Goal: Information Seeking & Learning: Learn about a topic

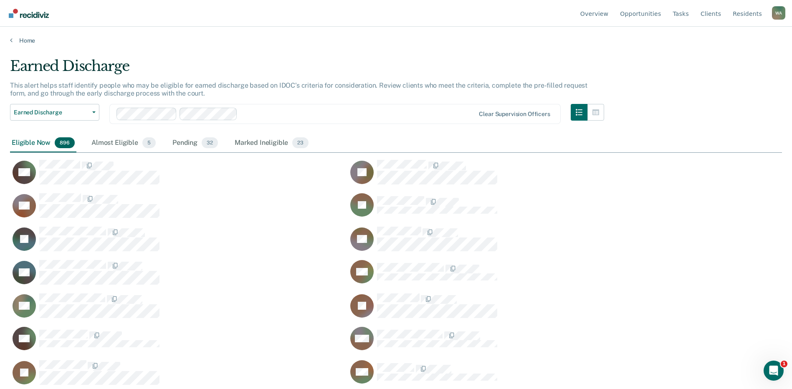
scroll to position [263, 766]
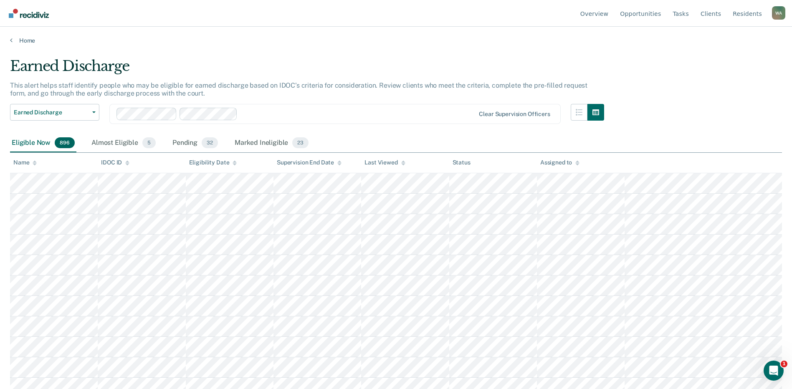
click at [35, 162] on icon at bounding box center [35, 162] width 4 height 2
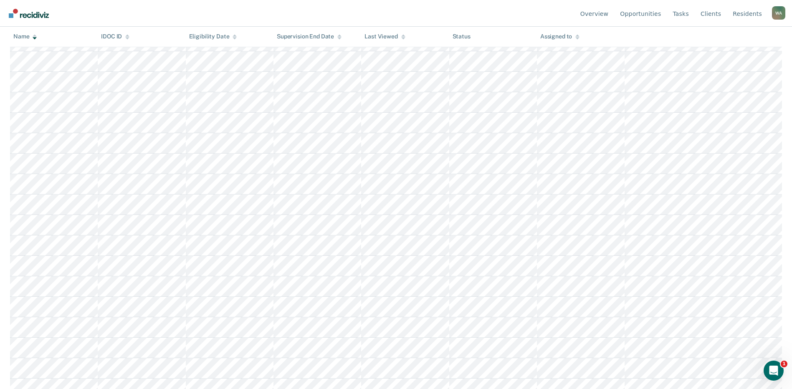
scroll to position [11943, 0]
